Goal: Find specific fact: Find specific fact

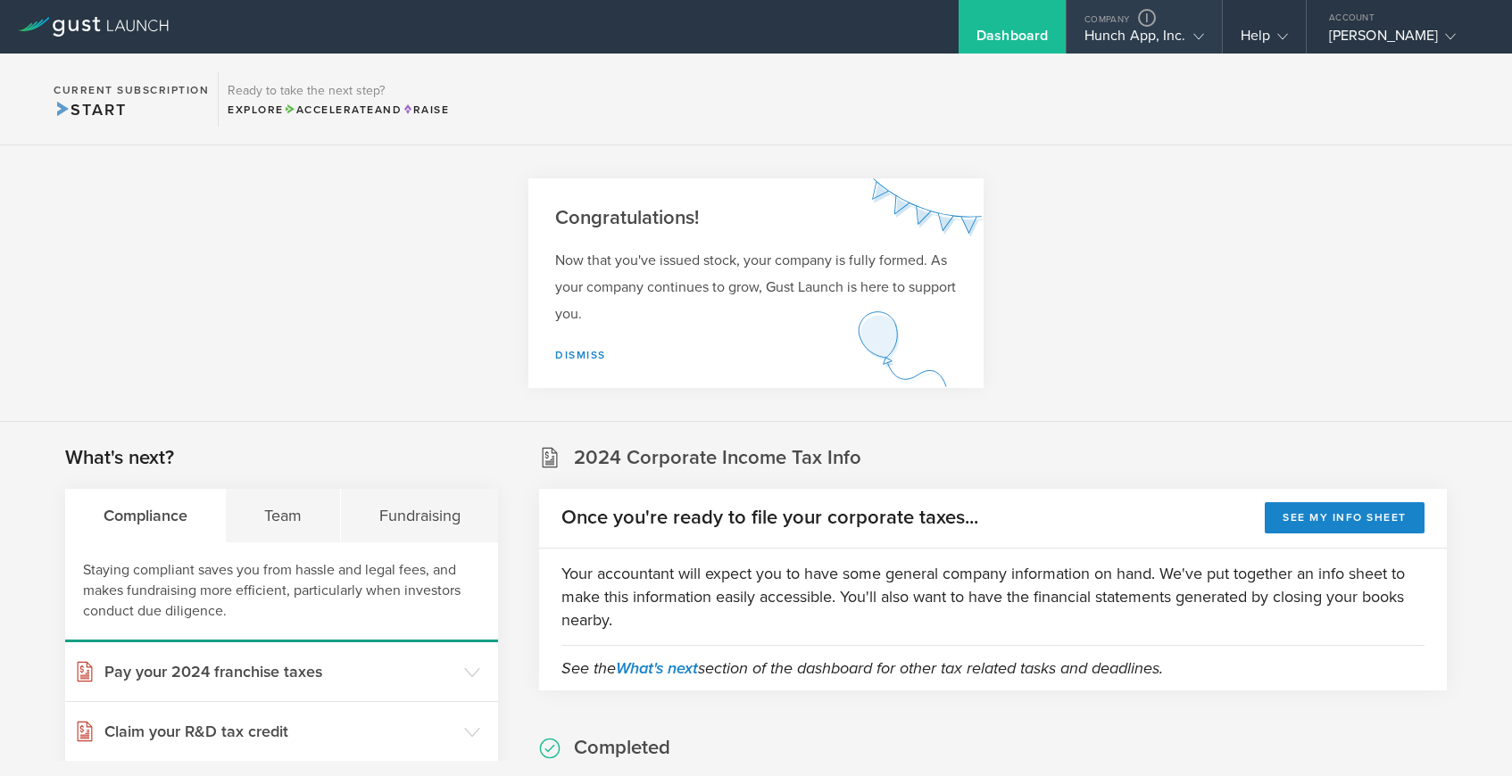
click at [1130, 42] on div "Hunch App, Inc." at bounding box center [1144, 40] width 120 height 27
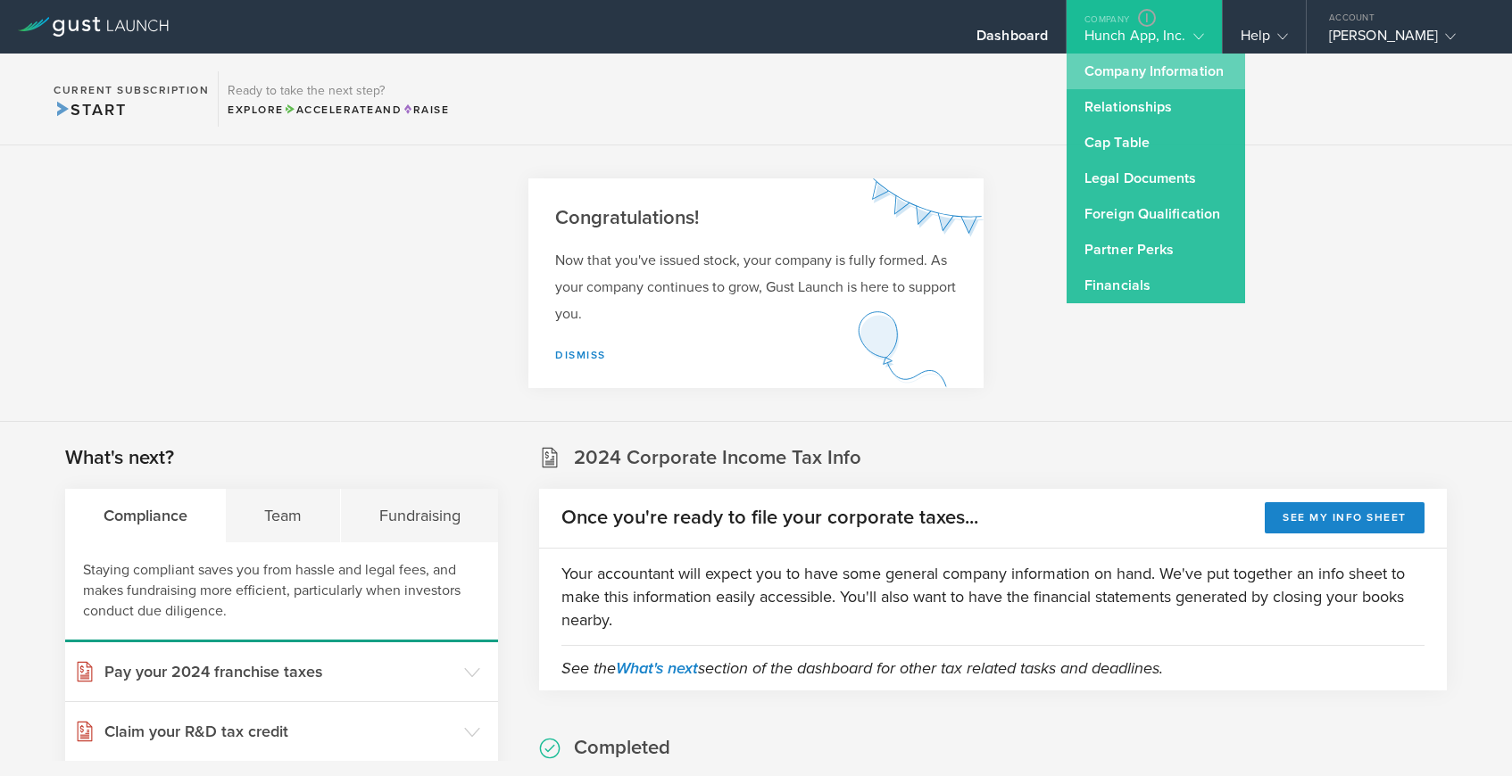
click at [1115, 71] on link "Company Information" at bounding box center [1156, 72] width 178 height 36
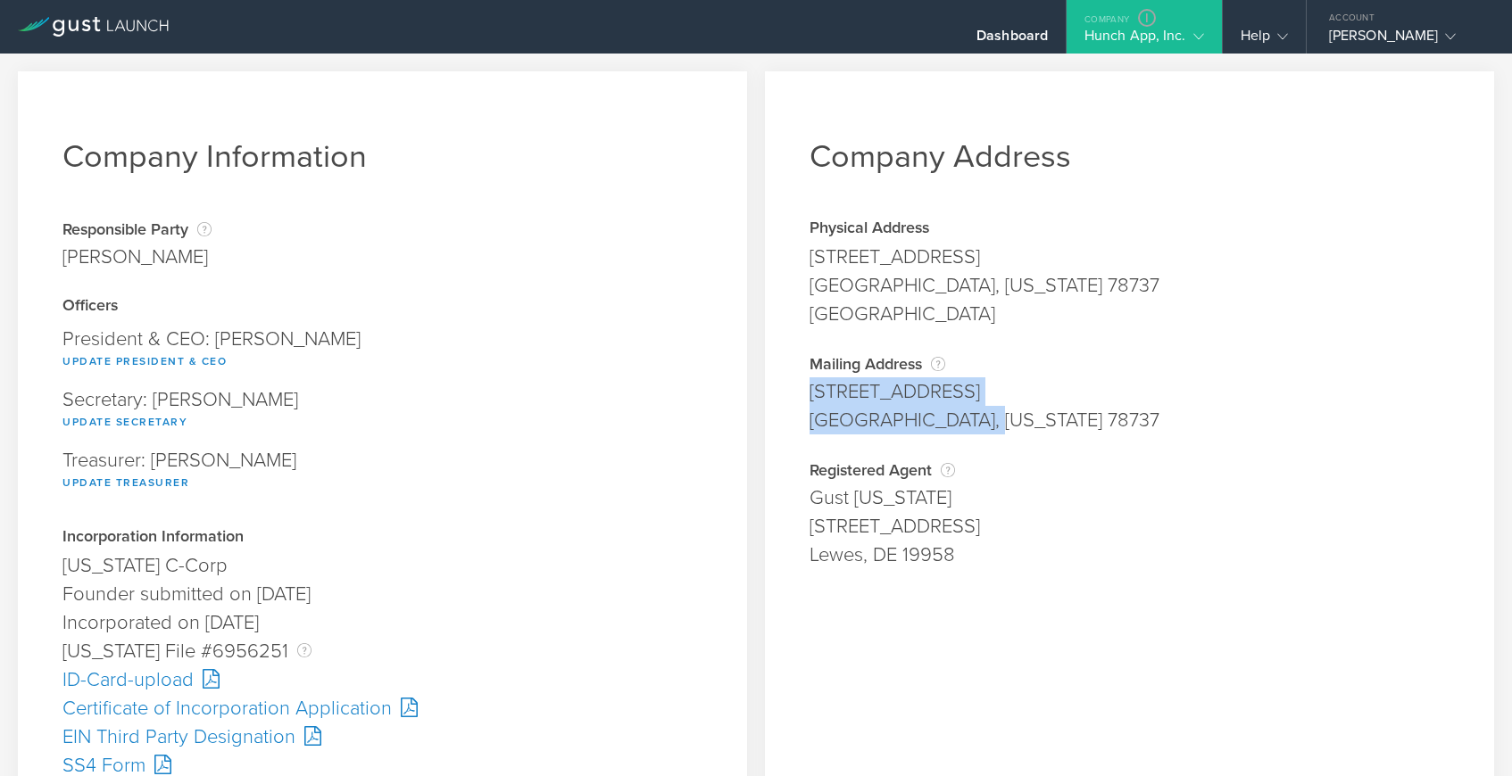
drag, startPoint x: 811, startPoint y: 392, endPoint x: 977, endPoint y: 421, distance: 168.6
click at [977, 421] on span "11914 Mesa Verde Dr Austin, Texas 78737" at bounding box center [1129, 406] width 640 height 57
copy span "11914 Mesa Verde Dr Austin, Texas 78737"
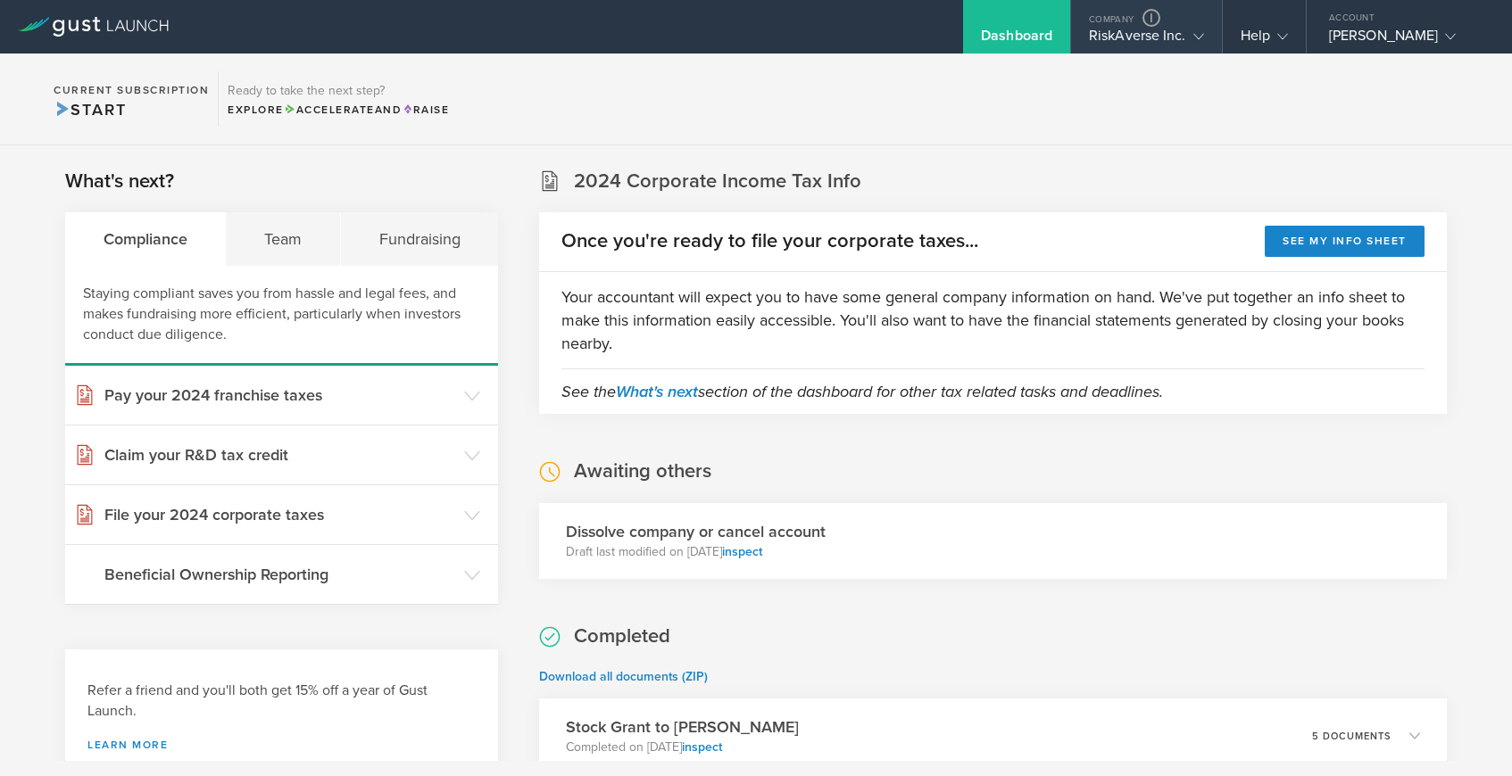
click at [1129, 40] on div "RiskAverse Inc." at bounding box center [1146, 40] width 115 height 27
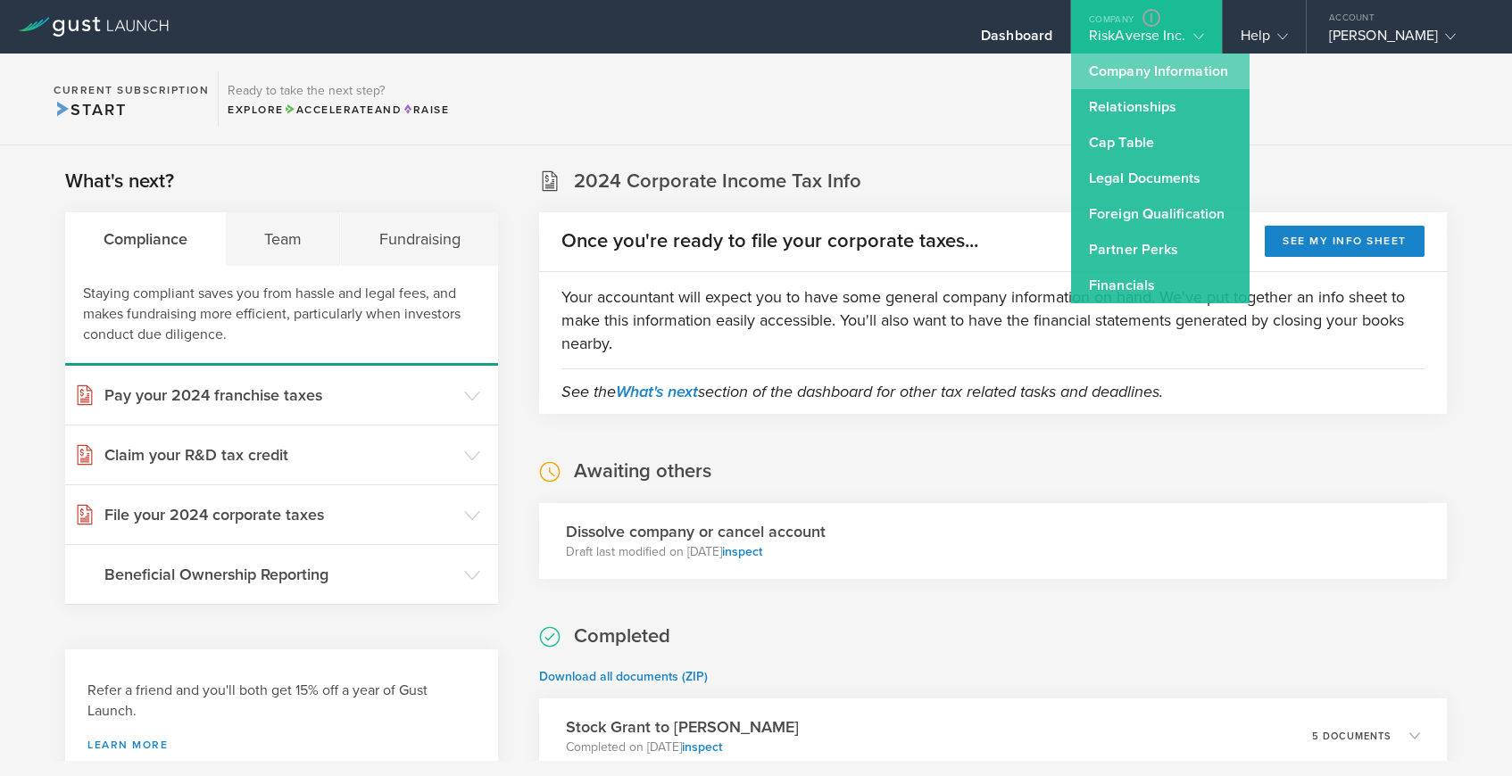
click at [1123, 62] on link "Company Information" at bounding box center [1160, 72] width 178 height 36
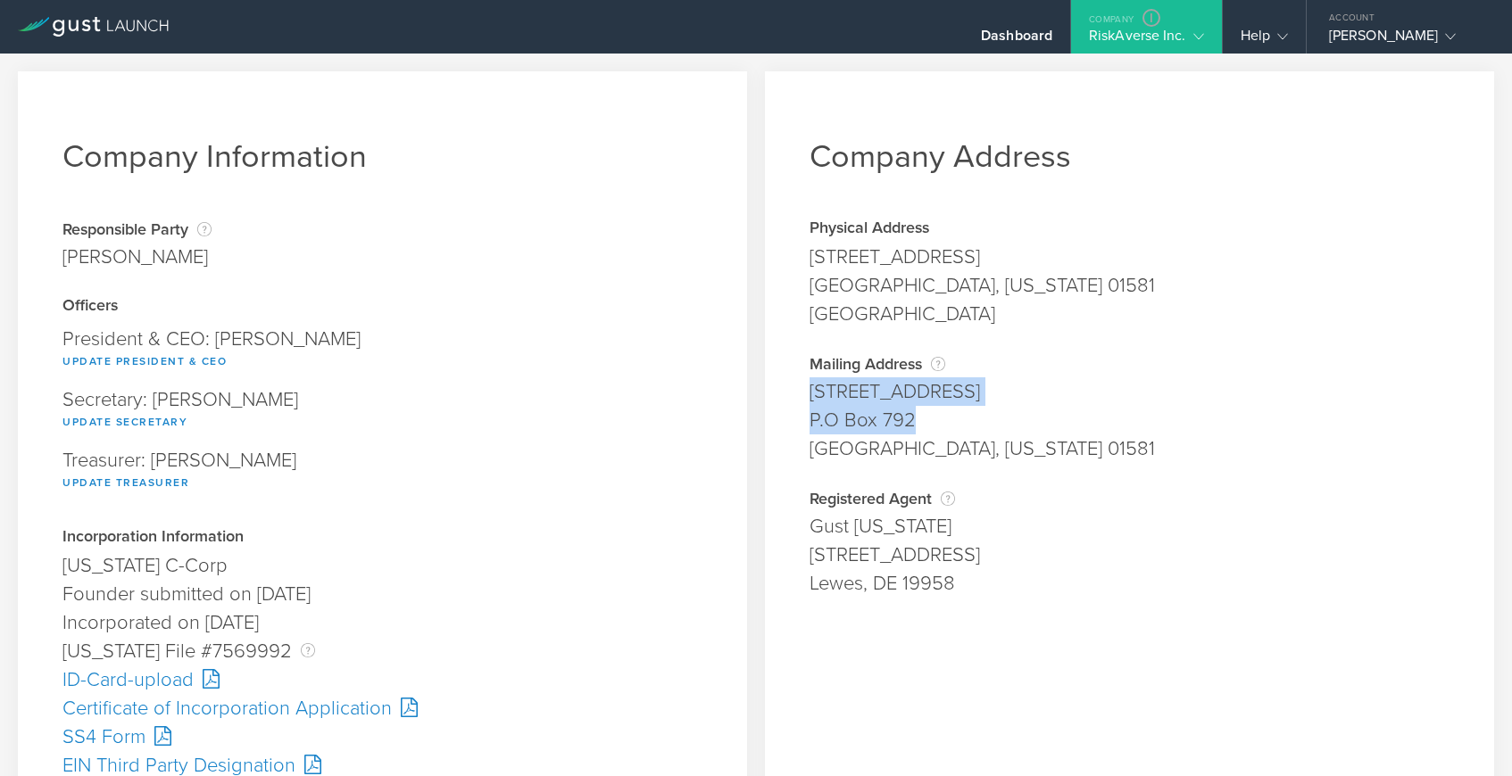
drag, startPoint x: 810, startPoint y: 393, endPoint x: 924, endPoint y: 417, distance: 115.9
click at [924, 417] on span "4 Bellows Rd P.O Box 792 Westborough, Massachusetts 01581" at bounding box center [1129, 421] width 640 height 86
copy span "4 Bellows Rd P.O Box 792"
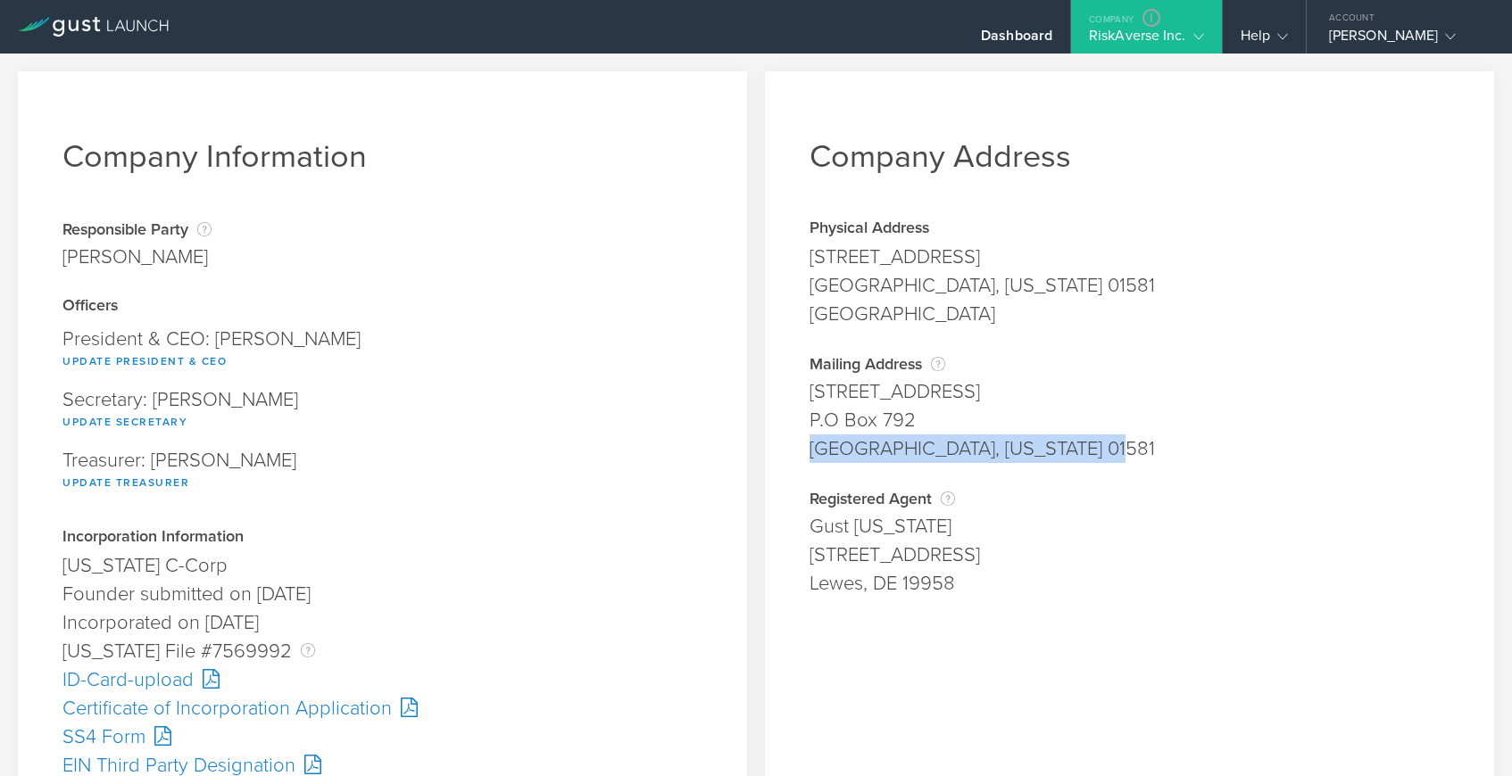
drag, startPoint x: 812, startPoint y: 443, endPoint x: 1112, endPoint y: 447, distance: 299.9
click at [1112, 447] on div "Westborough, Massachusetts 01581" at bounding box center [1129, 449] width 640 height 29
copy div "Westborough, Massachusetts 01581"
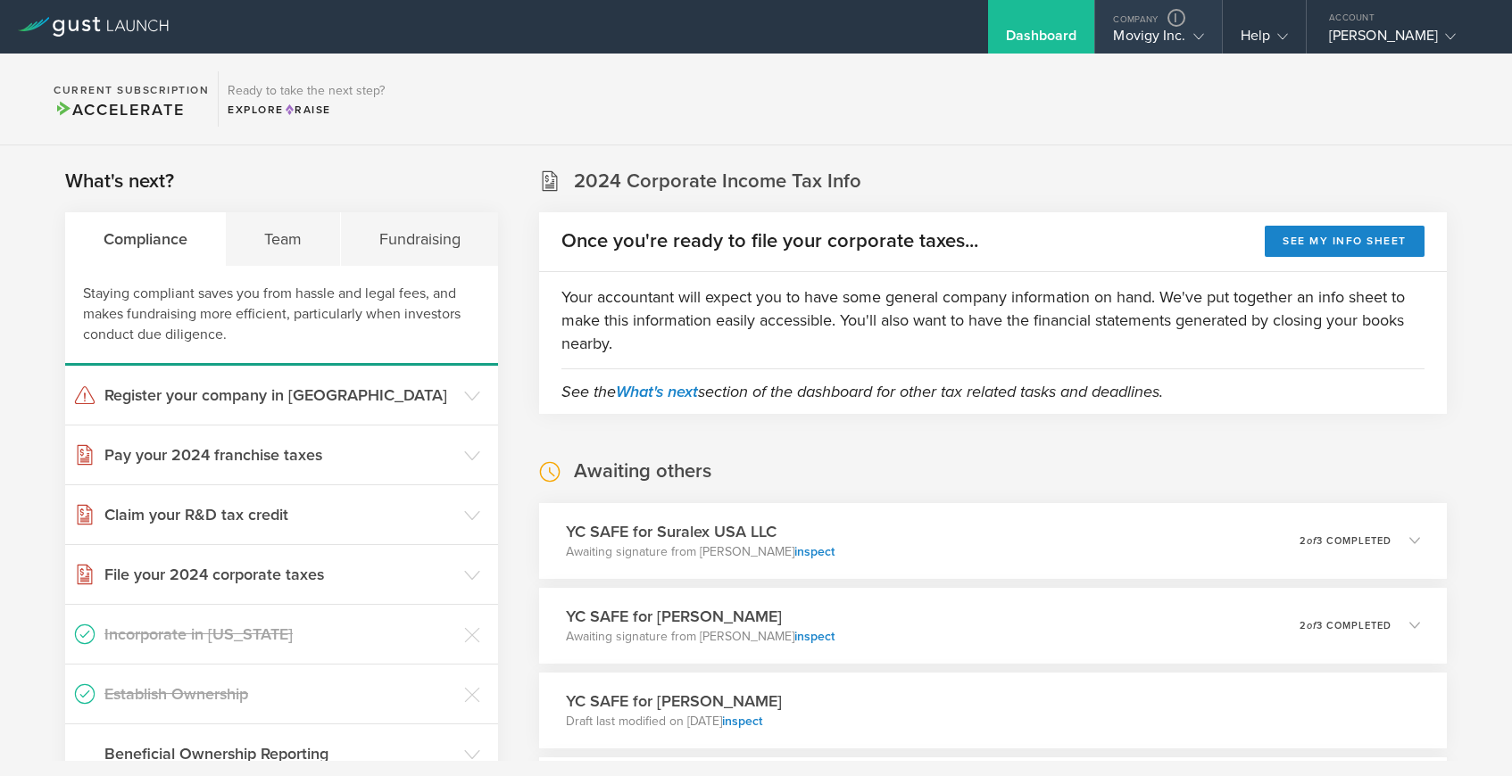
click at [1150, 36] on div "Movigy Inc." at bounding box center [1158, 40] width 90 height 27
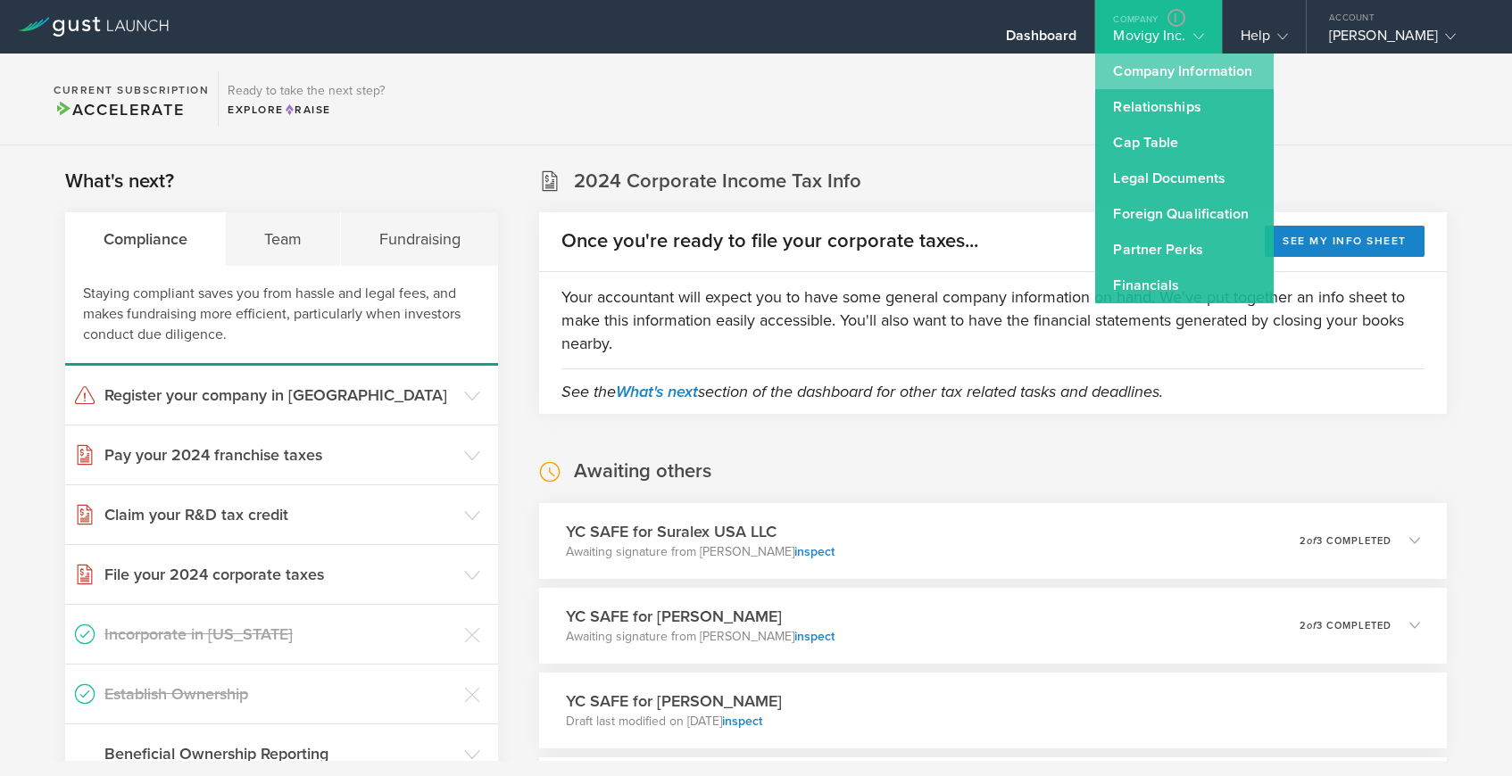
click at [1142, 66] on link "Company Information" at bounding box center [1184, 72] width 178 height 36
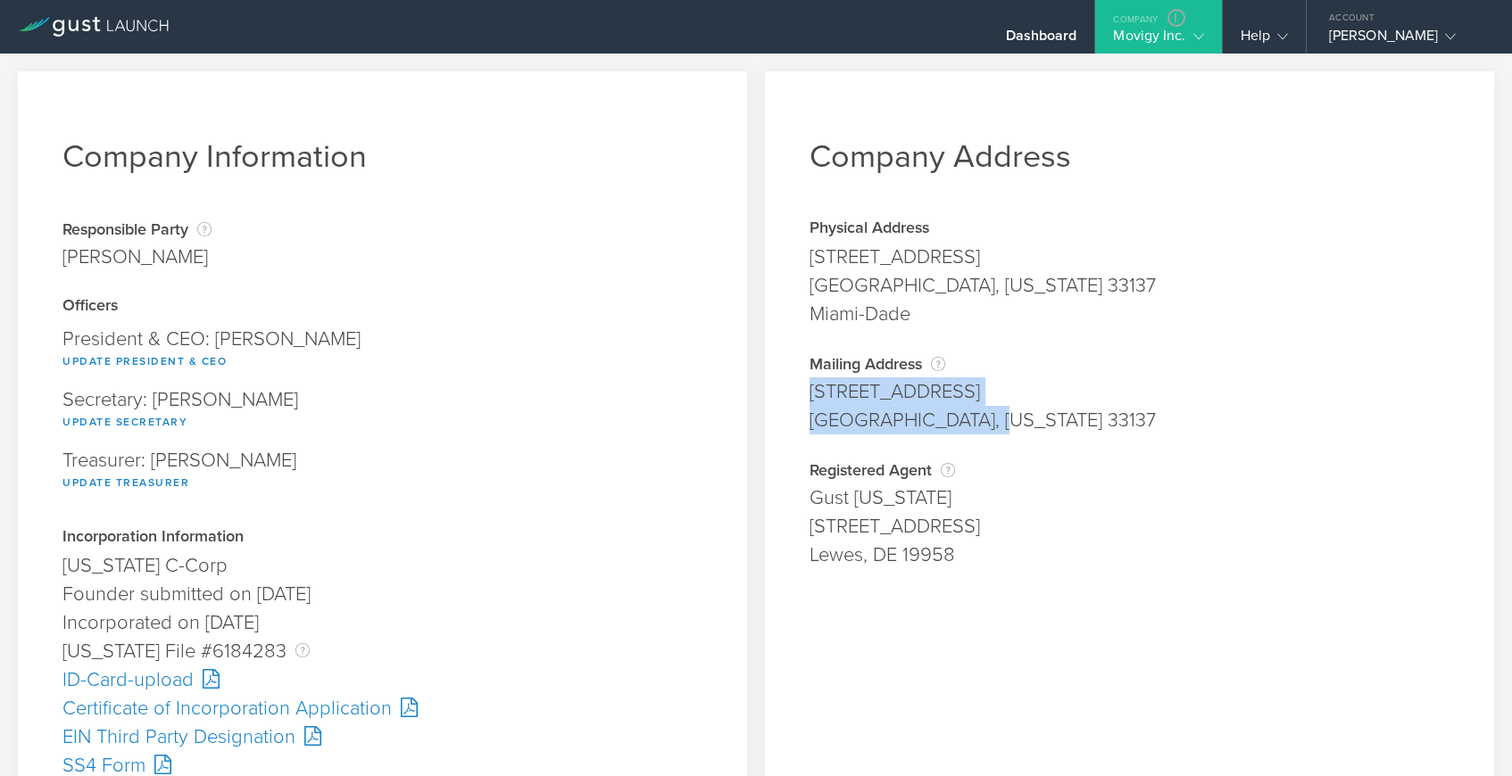
drag, startPoint x: 810, startPoint y: 387, endPoint x: 992, endPoint y: 410, distance: 182.5
click at [992, 410] on span "[STREET_ADDRESS][US_STATE]" at bounding box center [1129, 406] width 640 height 57
copy span "[STREET_ADDRESS][US_STATE]"
